Goal: Navigation & Orientation: Find specific page/section

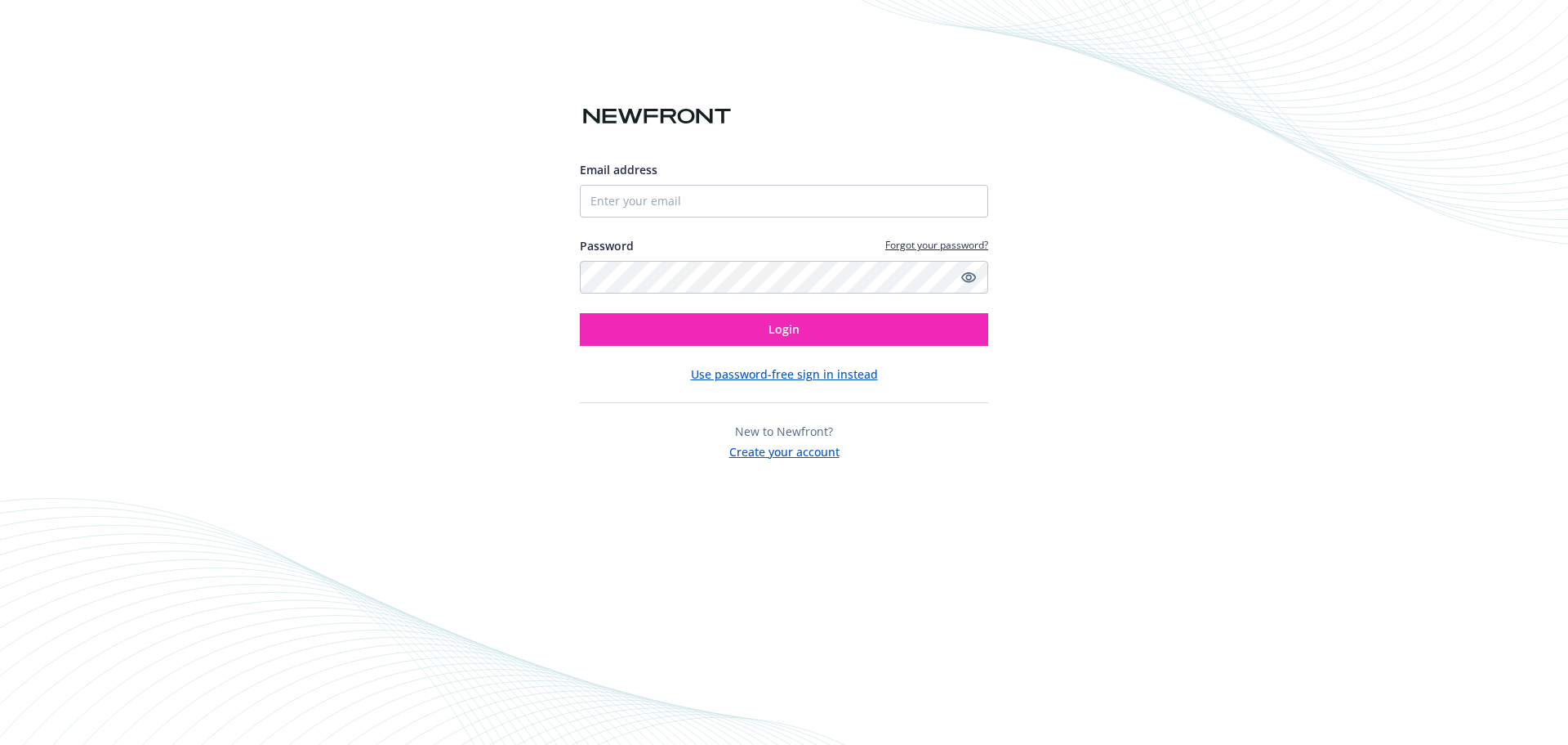
click at [920, 219] on div "Email address Password Forgot your password? Login" at bounding box center [784, 253] width 409 height 185
click at [922, 206] on input "Email address" at bounding box center [784, 201] width 409 height 33
click at [0, 744] on com-1password-button at bounding box center [0, 745] width 0 height 0
type input "[EMAIL_ADDRESS][DOMAIN_NAME]"
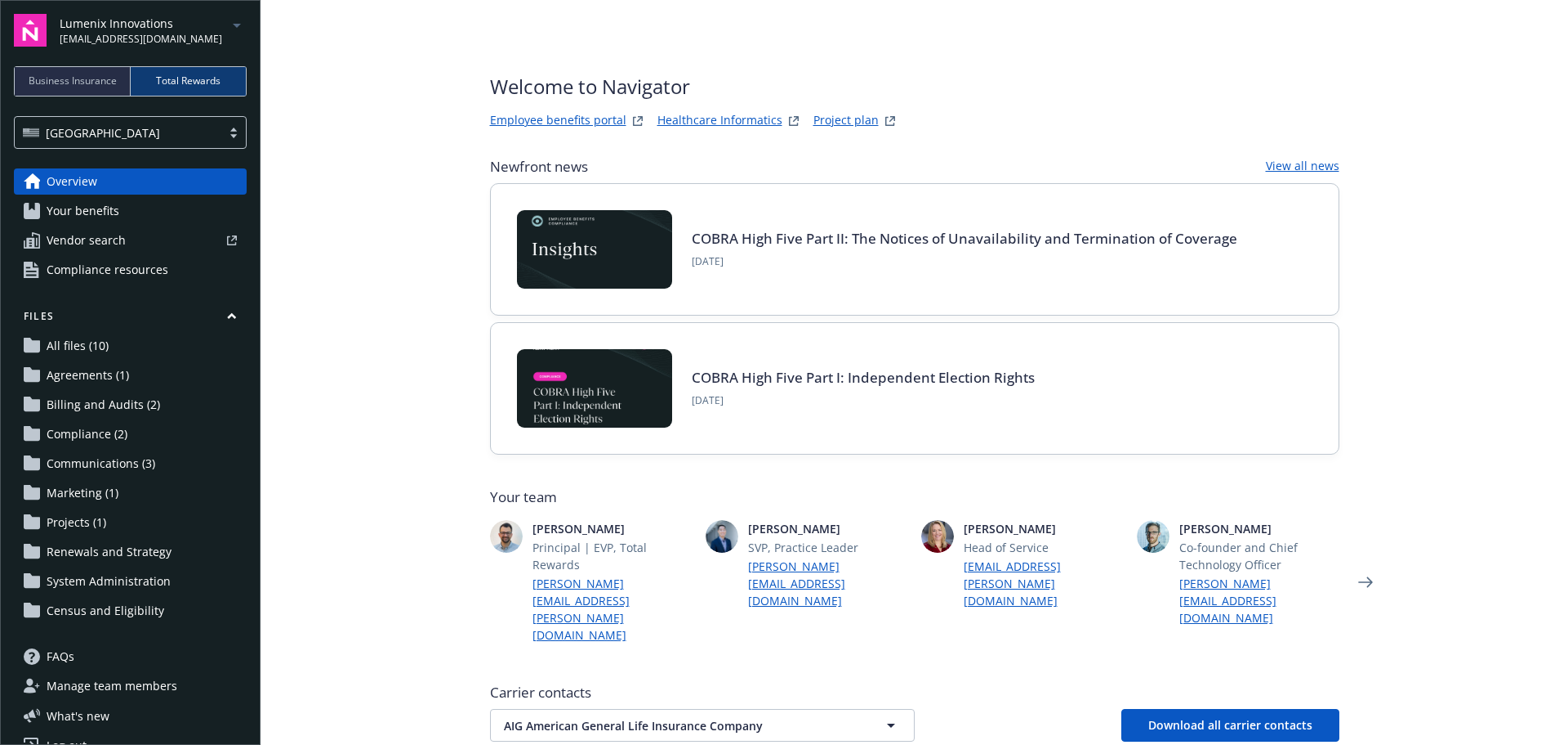
click at [80, 81] on span "Business Insurance" at bounding box center [73, 81] width 88 height 15
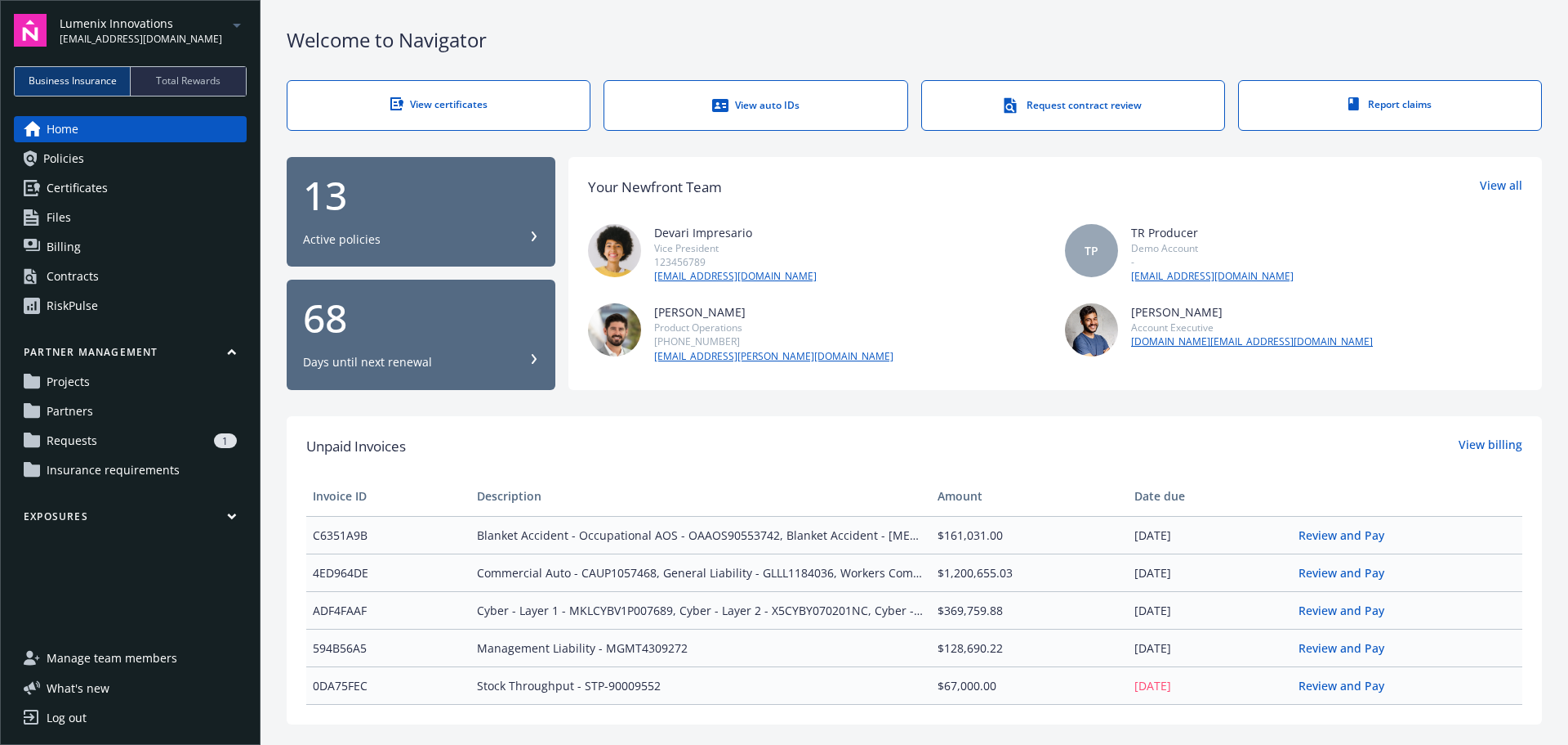
click at [233, 24] on icon "arrowDropDown" at bounding box center [236, 25] width 19 height 19
click at [655, 29] on div "Welcome to Navigator" at bounding box center [914, 40] width 1256 height 28
